Goal: Information Seeking & Learning: Learn about a topic

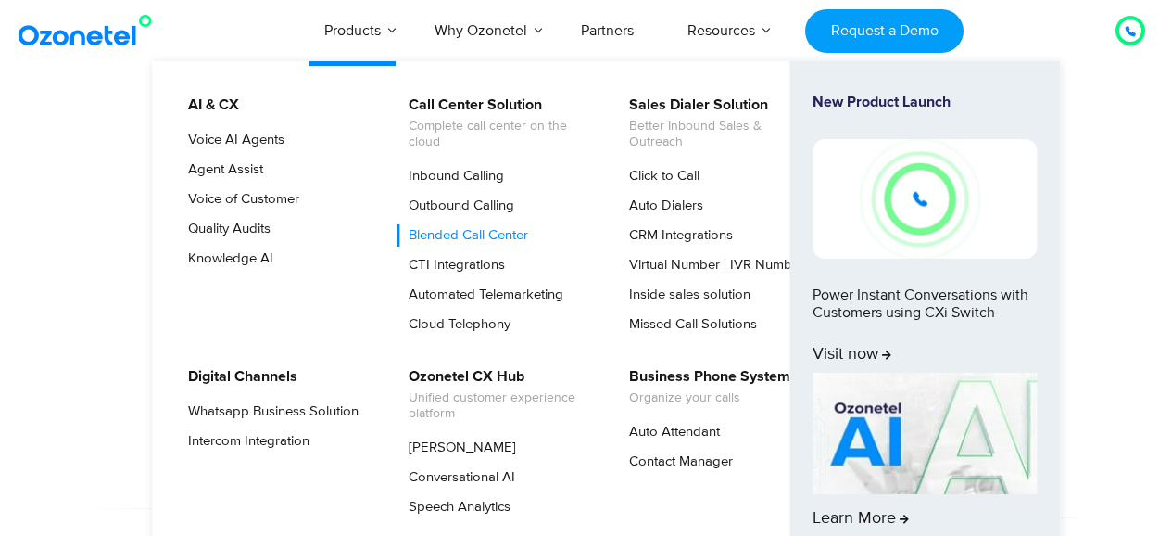
click at [489, 234] on link "Blended Call Center" at bounding box center [464, 235] width 134 height 22
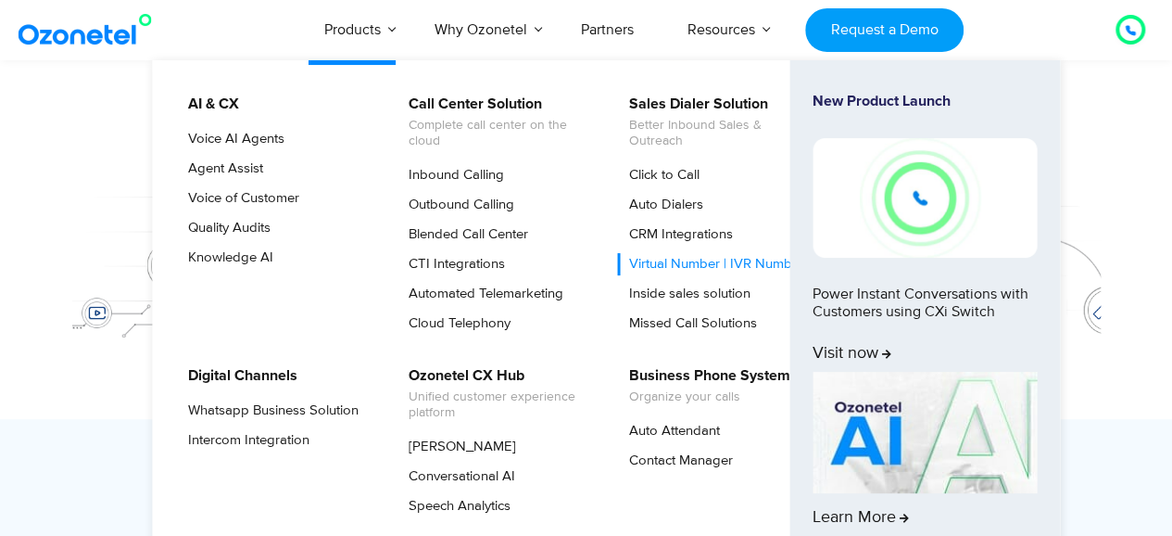
scroll to position [315, 0]
click at [461, 223] on link "Blended Call Center" at bounding box center [464, 234] width 134 height 22
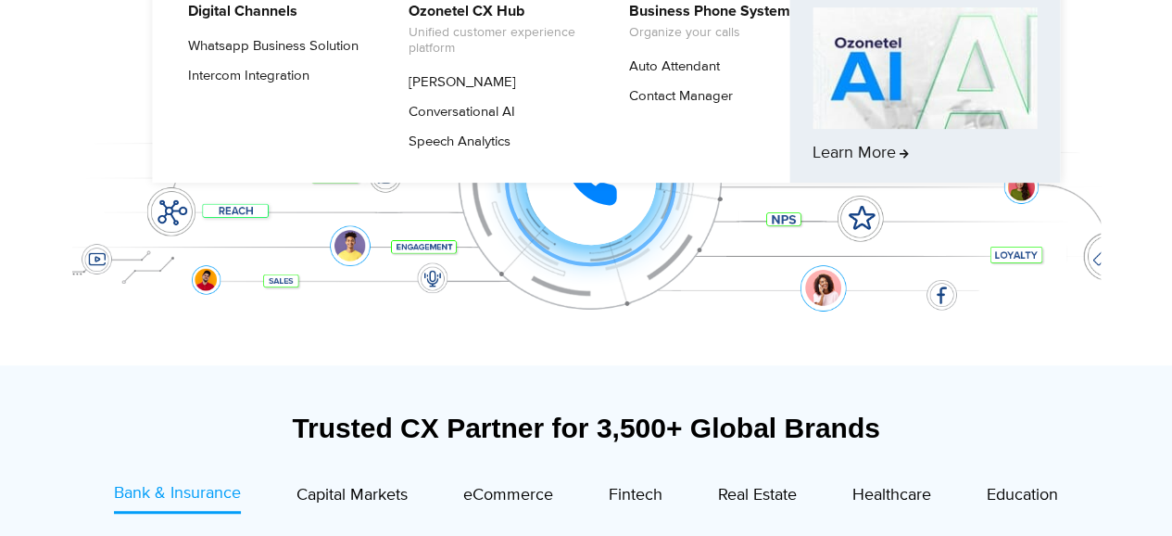
scroll to position [0, 0]
